Goal: Navigation & Orientation: Find specific page/section

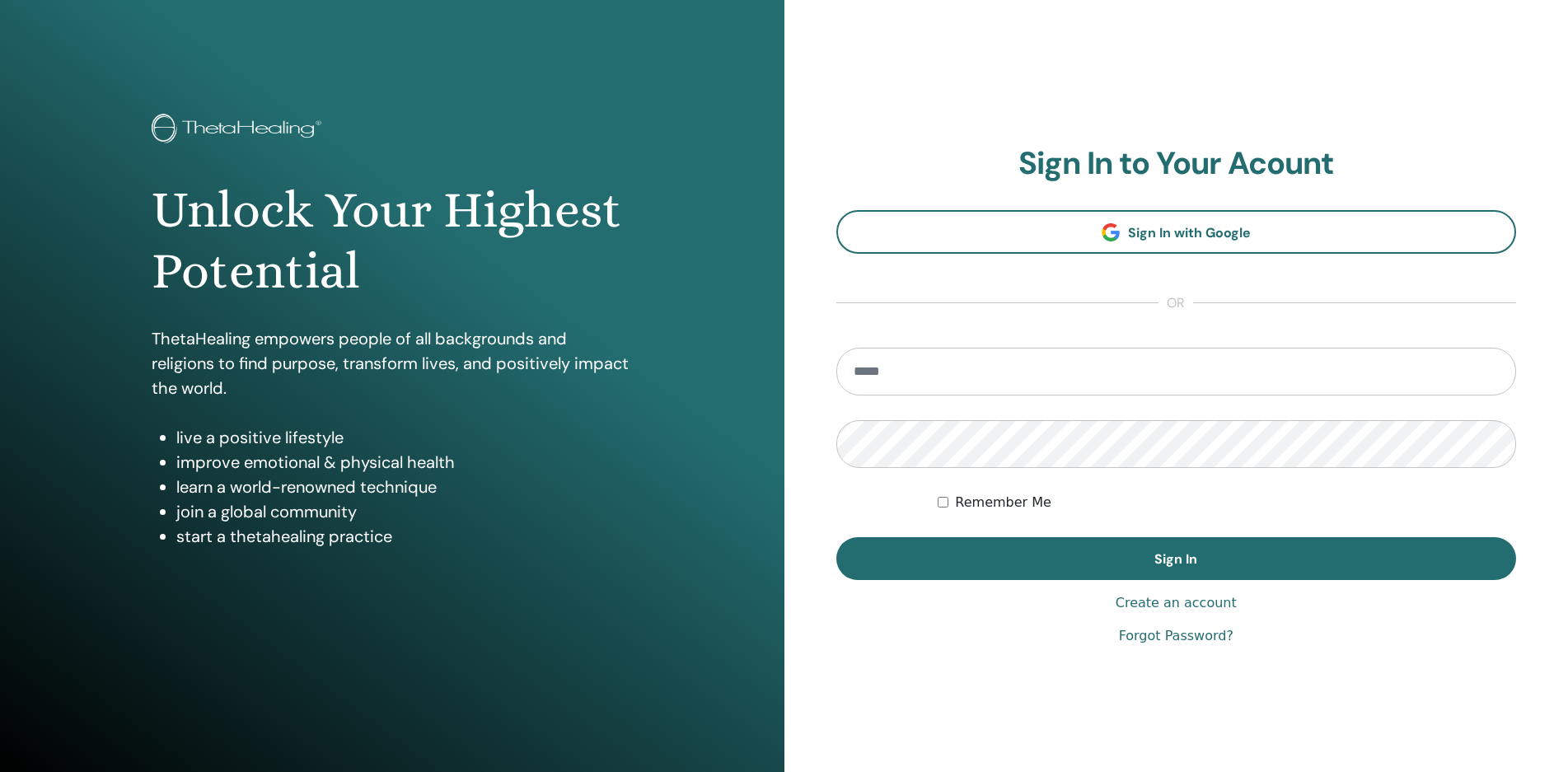
type input "**********"
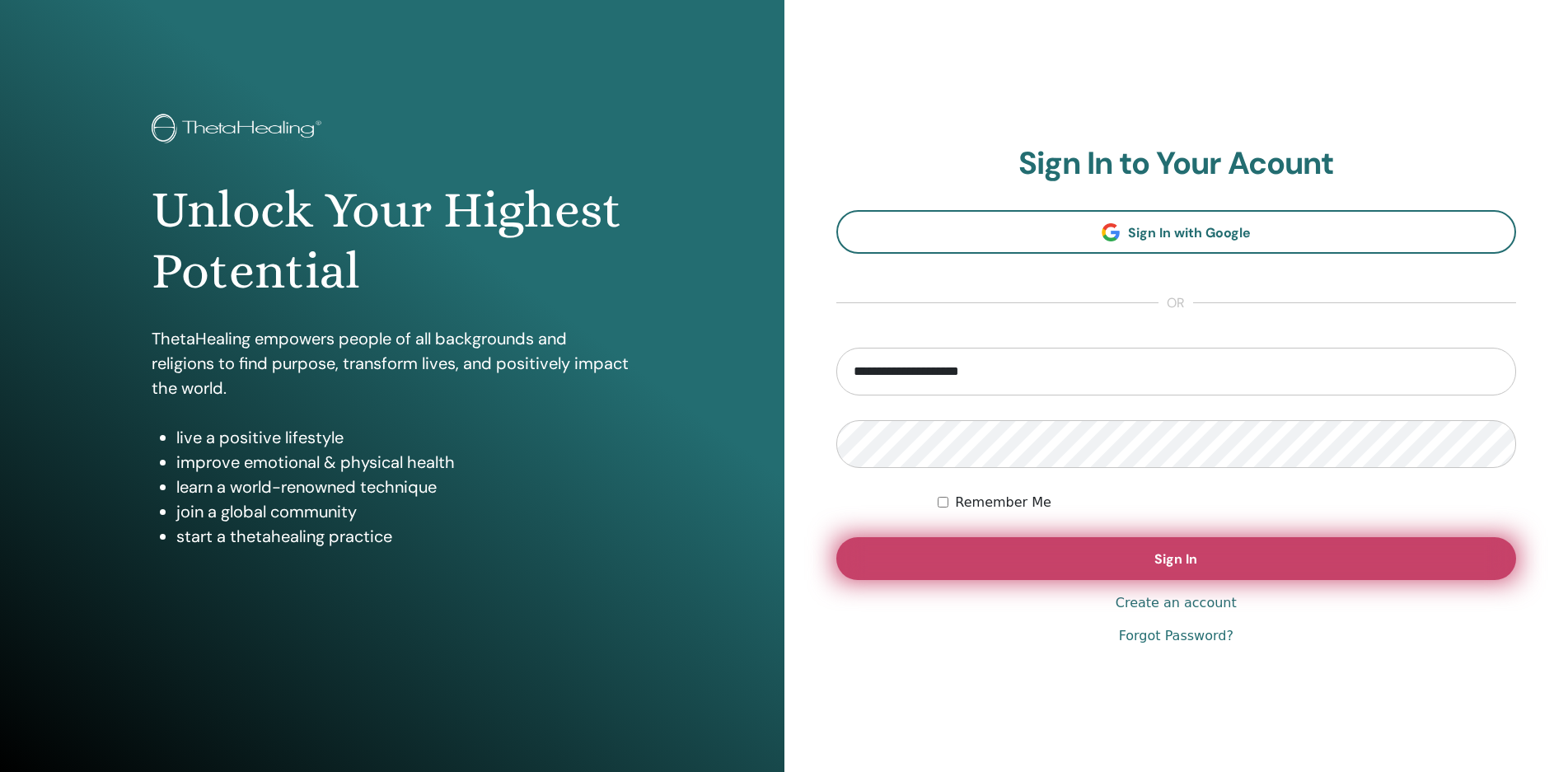
click at [940, 557] on button "Sign In" at bounding box center [1177, 558] width 681 height 43
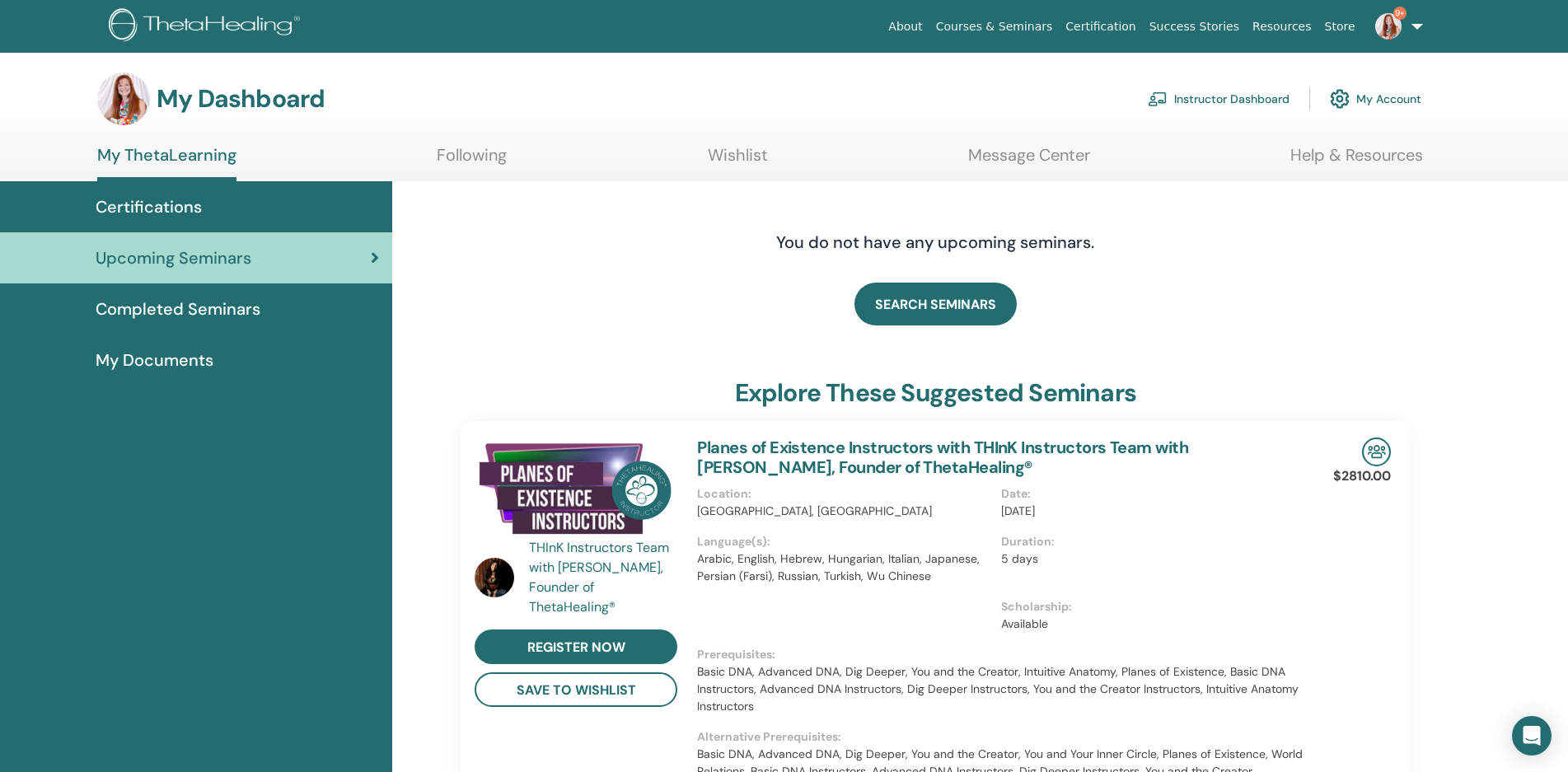
click at [1018, 26] on link "Courses & Seminars" at bounding box center [995, 26] width 131 height 31
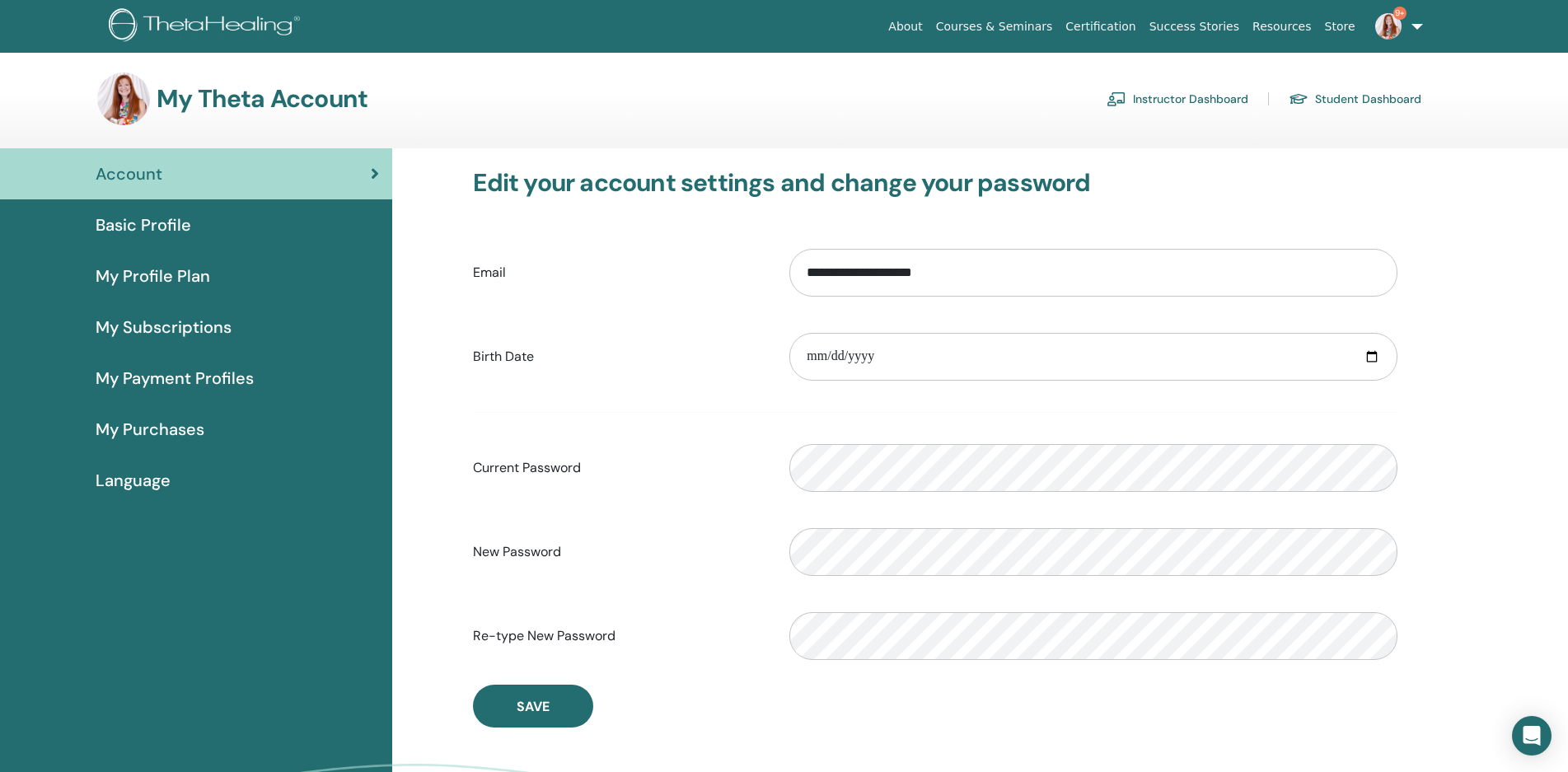
click at [179, 433] on span "My Purchases" at bounding box center [150, 429] width 109 height 25
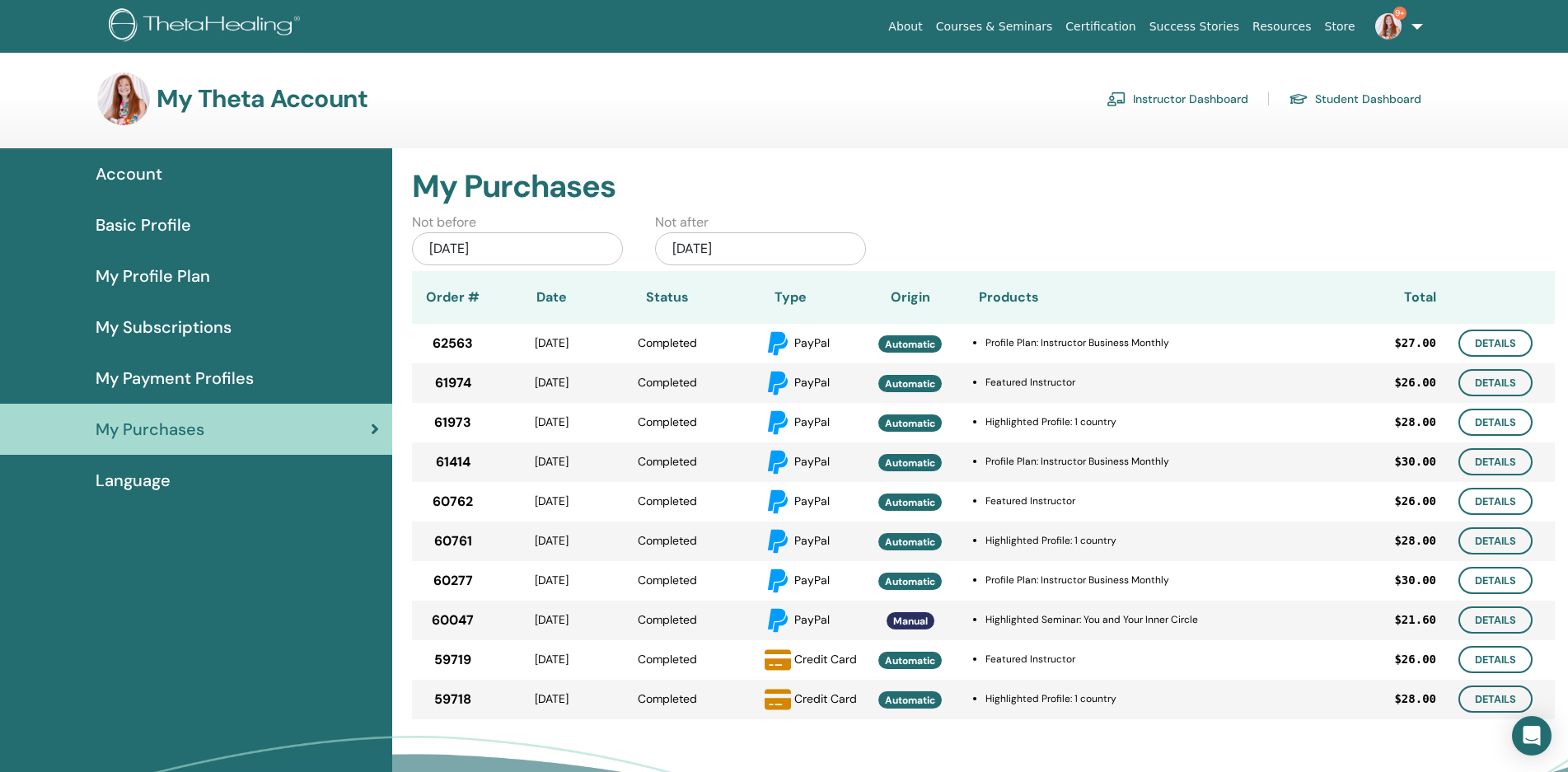
click at [1332, 106] on link "Student Dashboard" at bounding box center [1355, 99] width 133 height 26
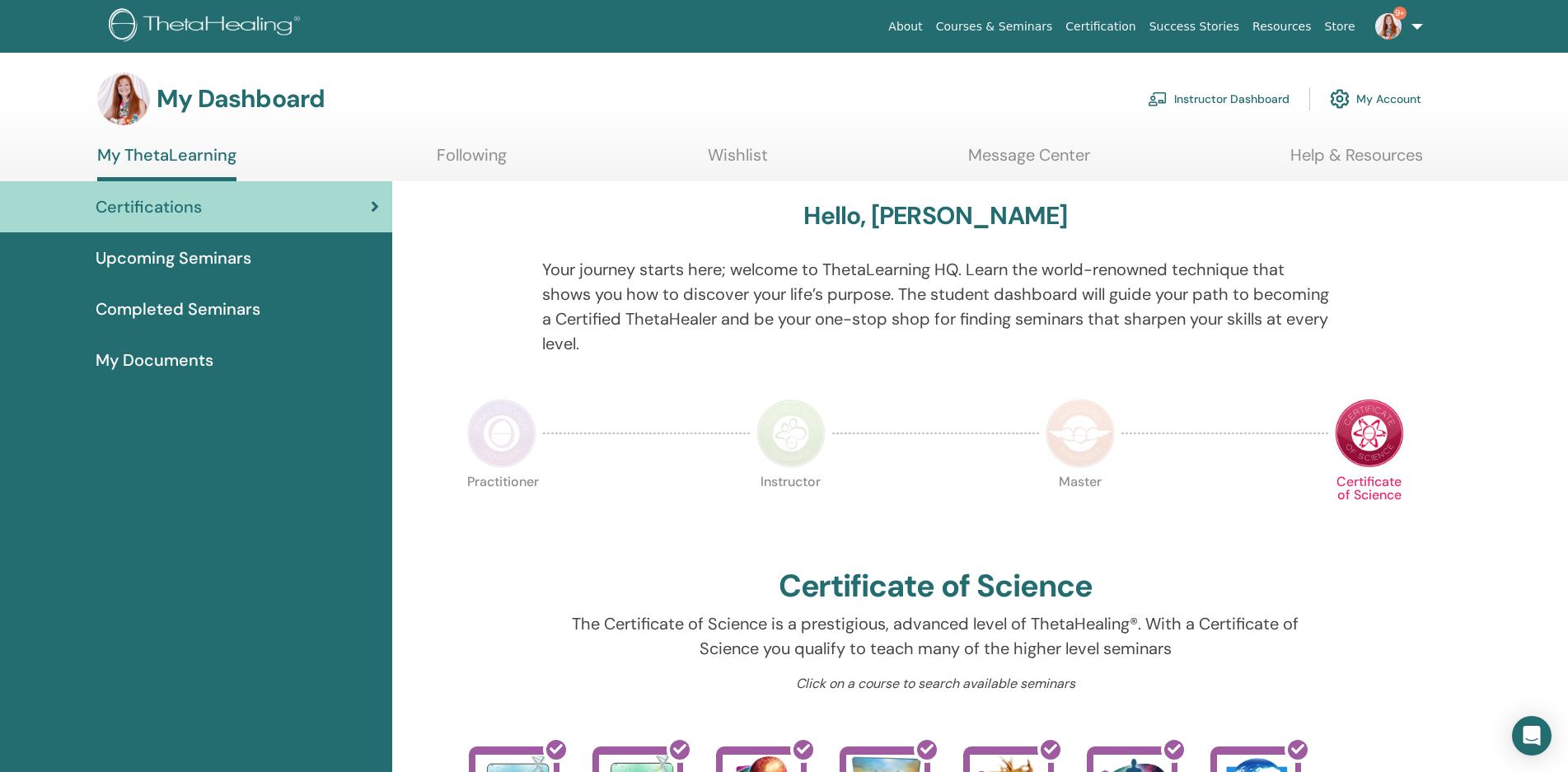
click at [187, 255] on span "Upcoming Seminars" at bounding box center [173, 258] width 156 height 25
